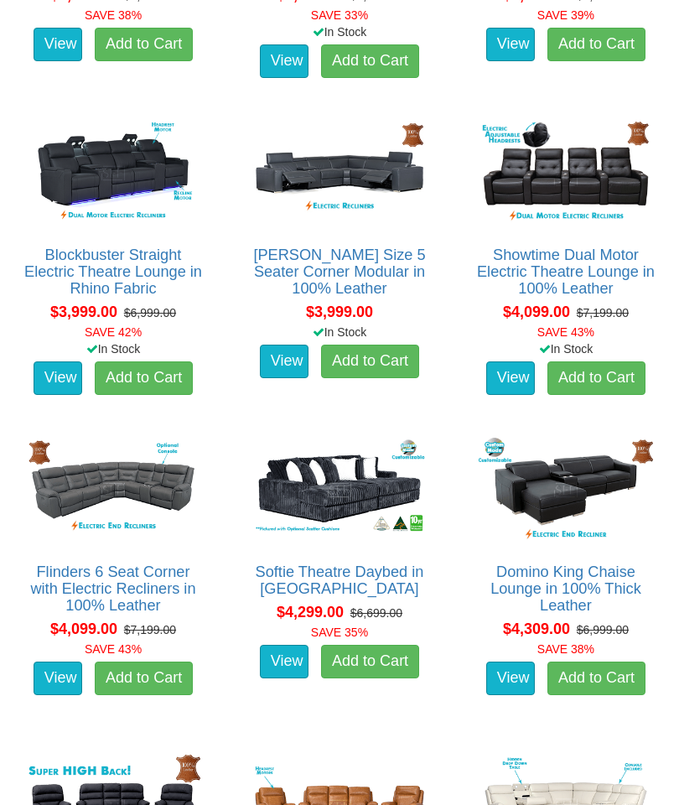
scroll to position [9321, 0]
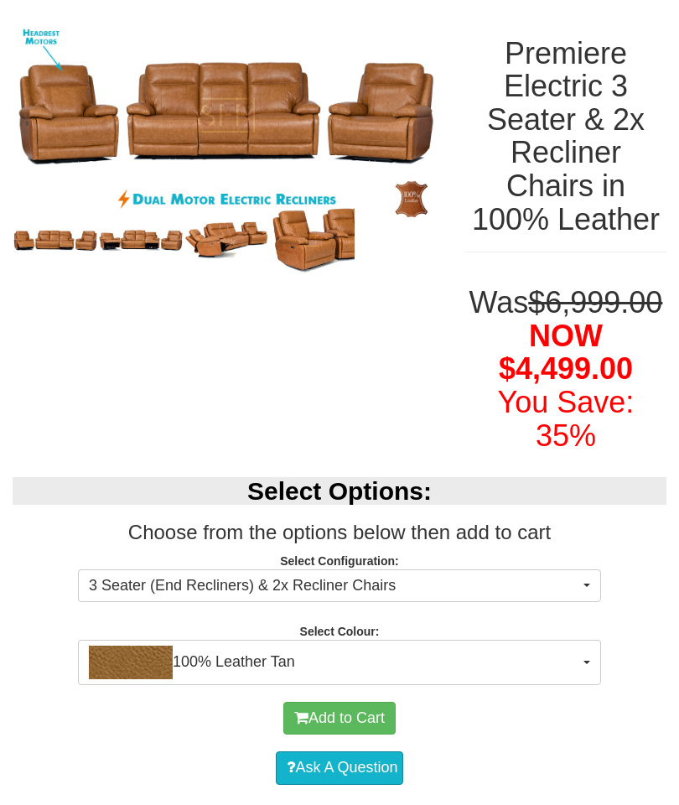
scroll to position [226, 0]
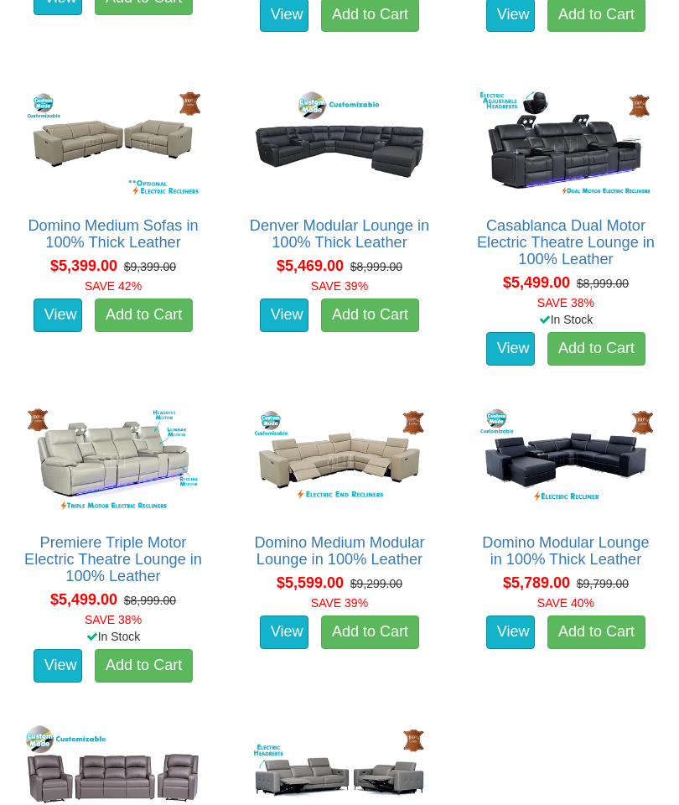
scroll to position [11895, 0]
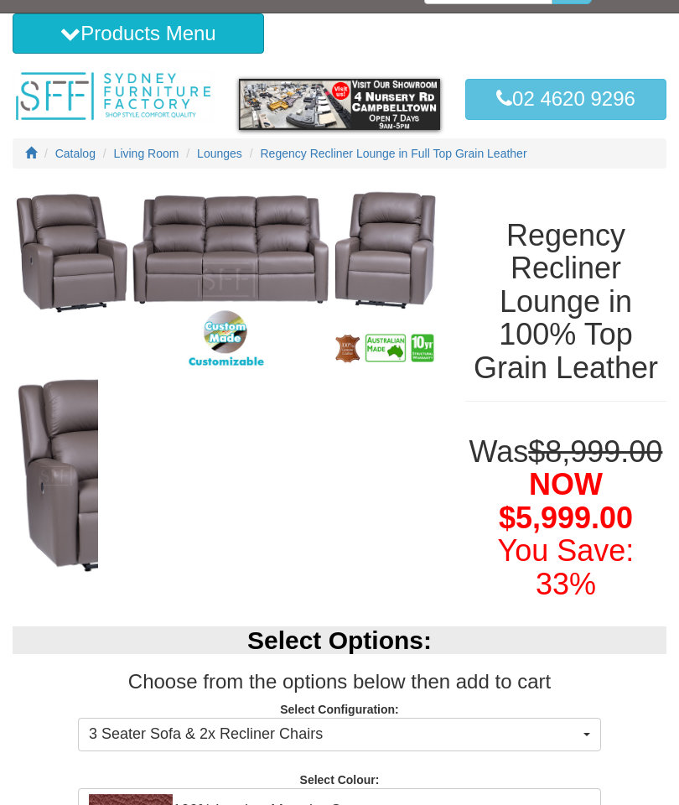
scroll to position [31, 0]
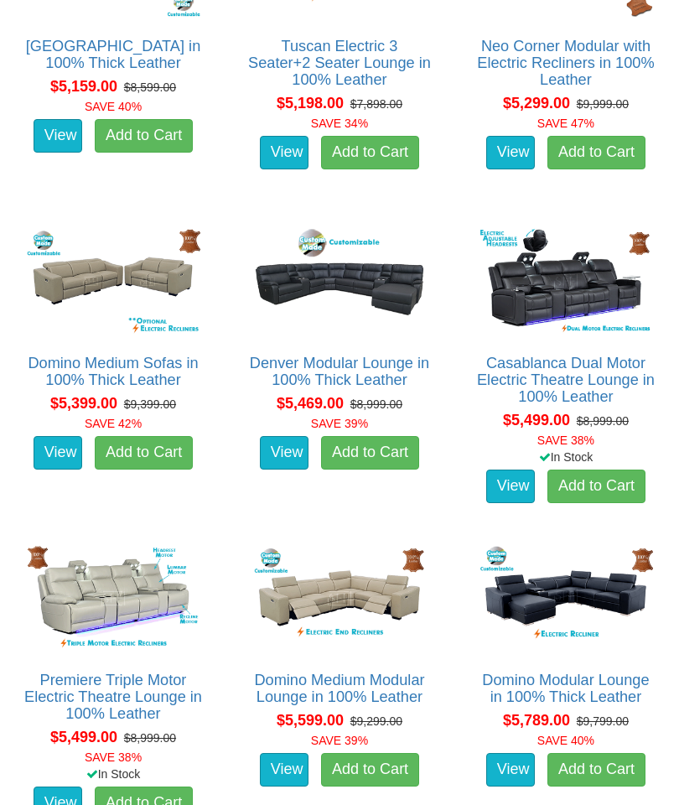
scroll to position [11730, 0]
